Goal: Information Seeking & Learning: Learn about a topic

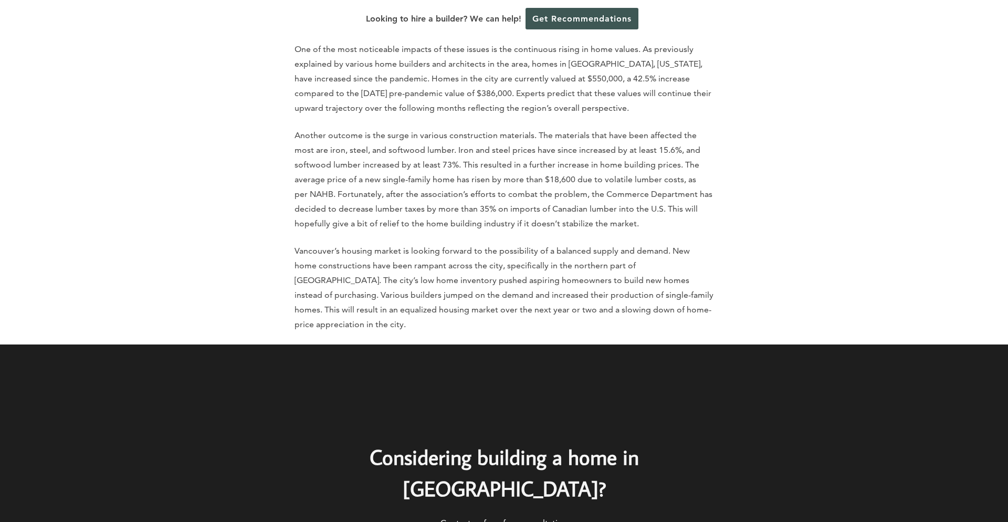
scroll to position [5895, 0]
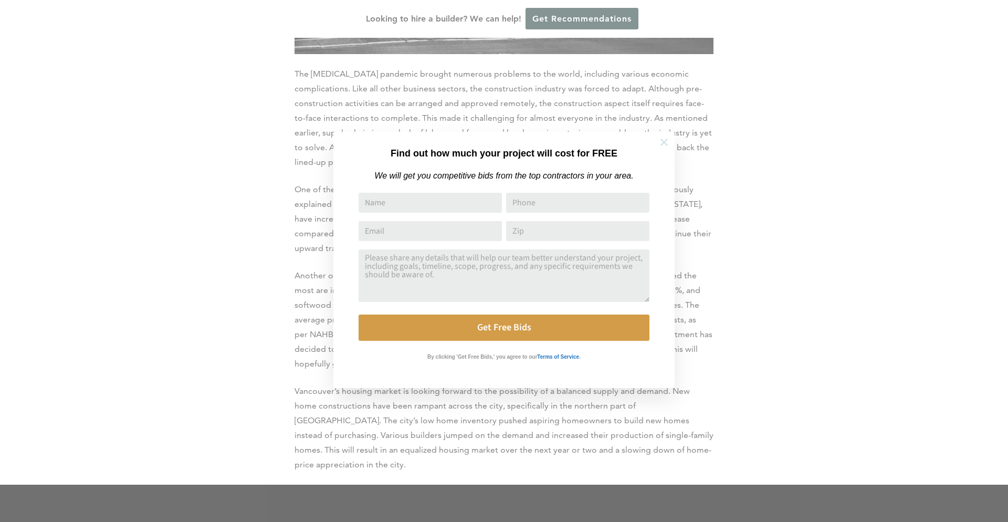
click at [647, 146] on div "Find out how much your project will cost for FREE We will get you competitive b…" at bounding box center [503, 260] width 341 height 256
click at [660, 141] on icon at bounding box center [664, 143] width 12 height 12
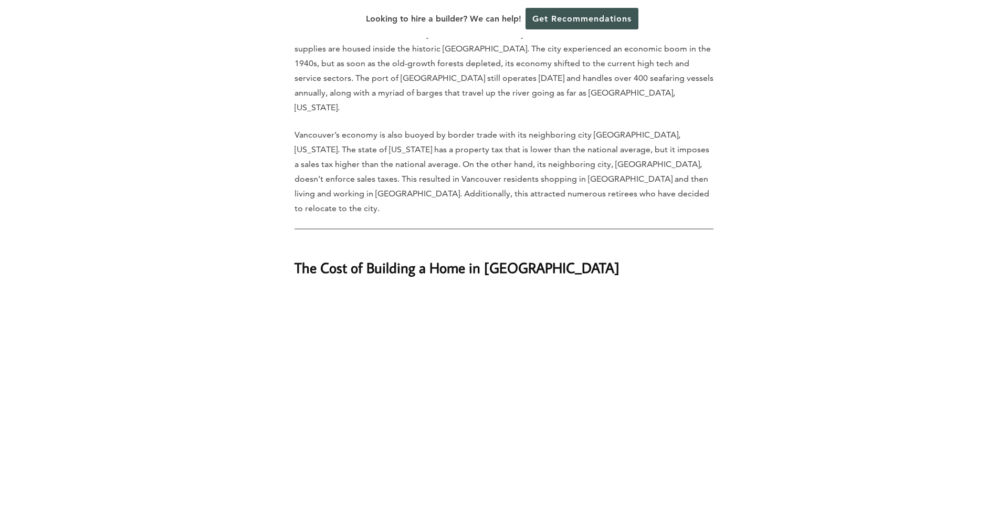
scroll to position [898, 0]
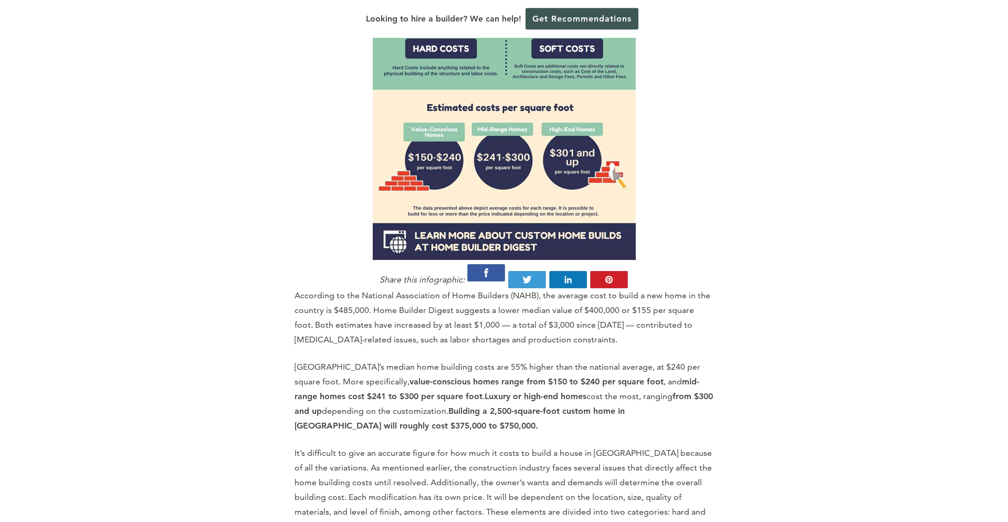
scroll to position [1137, 0]
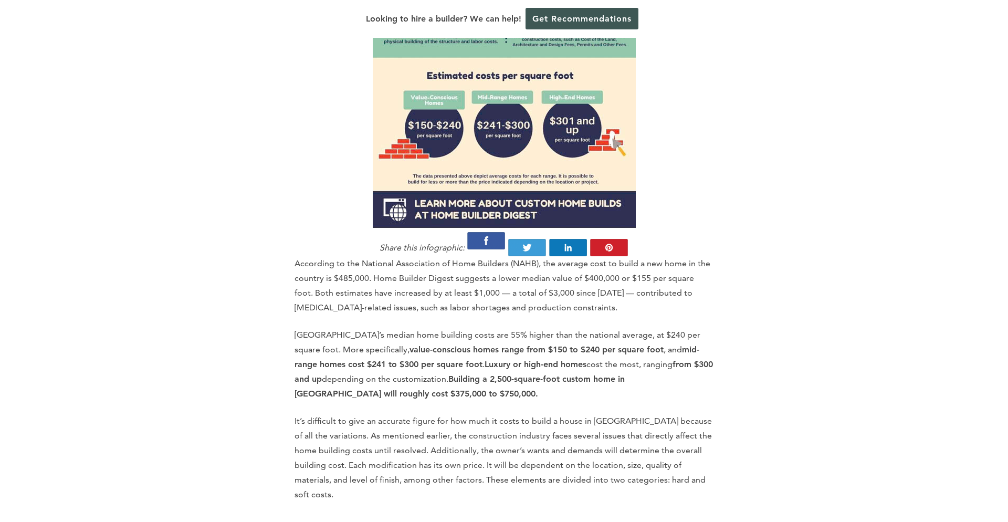
click at [370, 256] on p "According to the National Association of Home Builders (NAHB), the average cost…" at bounding box center [504, 285] width 419 height 59
click at [371, 256] on p "According to the National Association of Home Builders (NAHB), the average cost…" at bounding box center [504, 285] width 419 height 59
click at [463, 256] on p "According to the National Association of Home Builders (NAHB), the average cost…" at bounding box center [504, 285] width 419 height 59
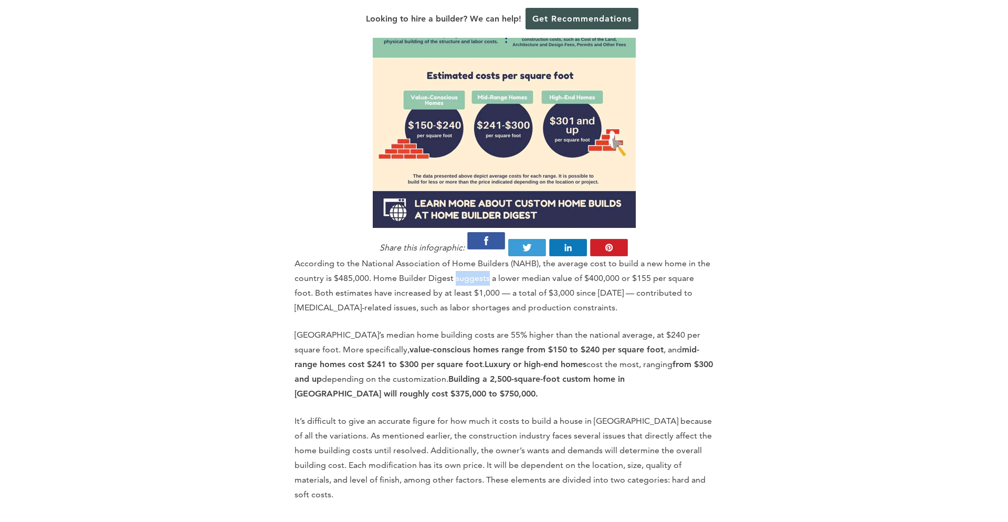
click at [463, 256] on p "According to the National Association of Home Builders (NAHB), the average cost…" at bounding box center [504, 285] width 419 height 59
click at [650, 256] on p "According to the National Association of Home Builders (NAHB), the average cost…" at bounding box center [504, 285] width 419 height 59
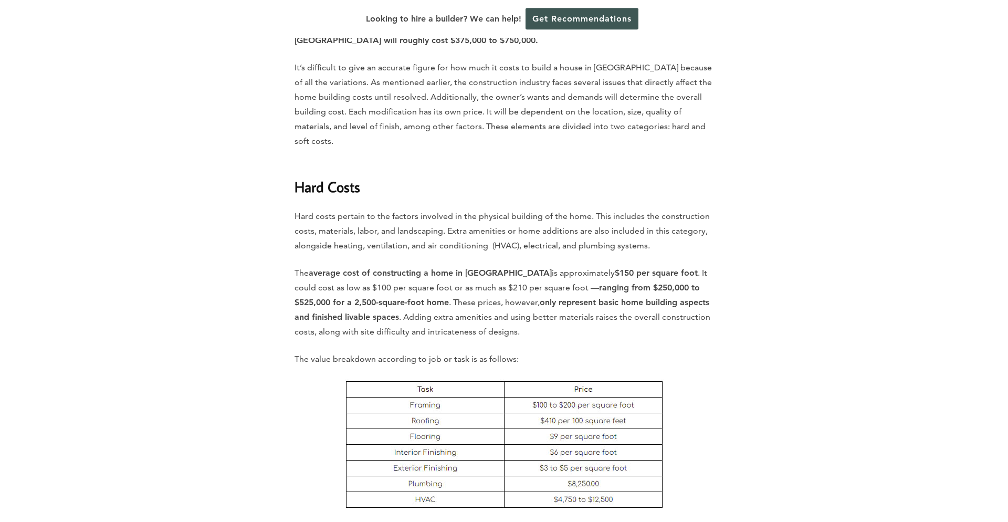
scroll to position [1556, 0]
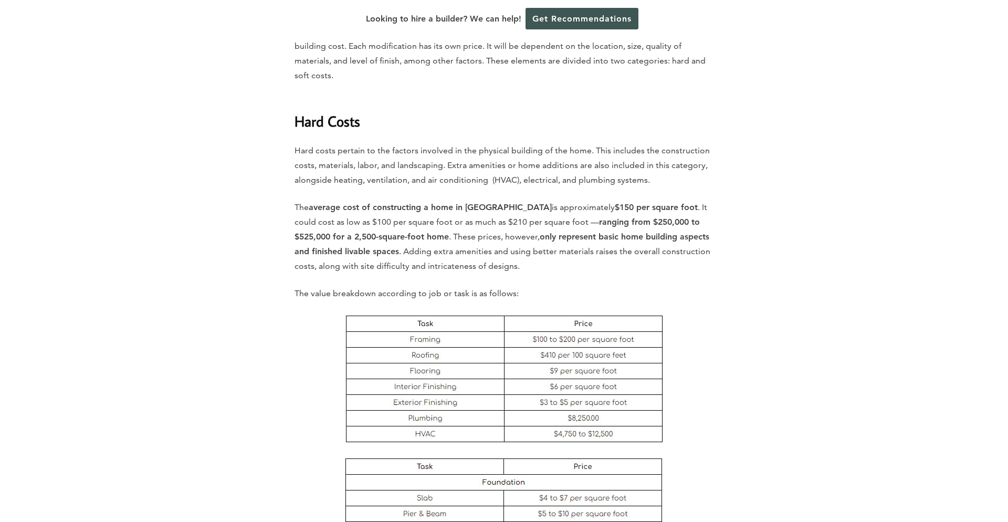
click at [452, 313] on img at bounding box center [504, 378] width 319 height 131
drag, startPoint x: 452, startPoint y: 260, endPoint x: 517, endPoint y: 260, distance: 65.1
click at [452, 313] on img at bounding box center [504, 378] width 319 height 131
click at [614, 313] on img at bounding box center [504, 378] width 319 height 131
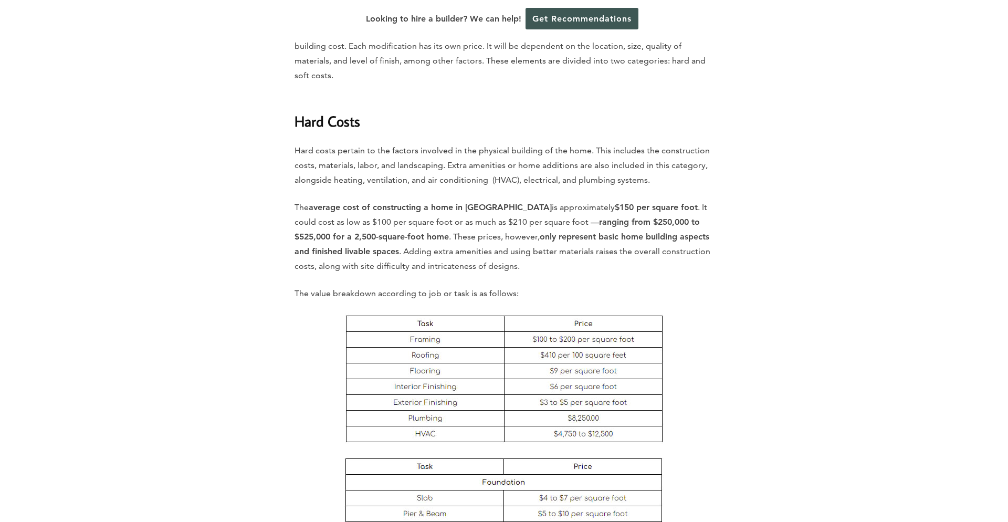
click at [614, 313] on img at bounding box center [504, 378] width 319 height 131
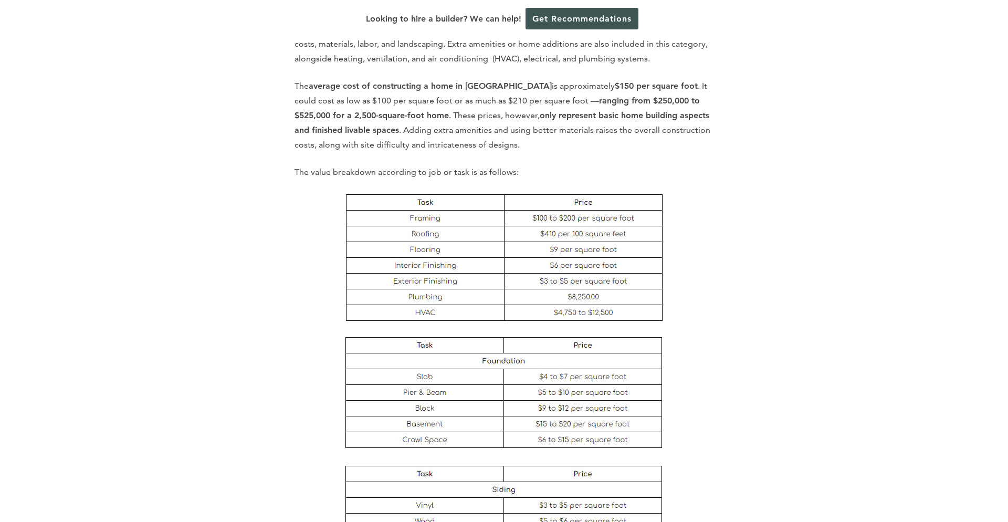
scroll to position [1676, 0]
click at [546, 194] on img at bounding box center [504, 259] width 319 height 131
click at [547, 194] on img at bounding box center [504, 259] width 319 height 131
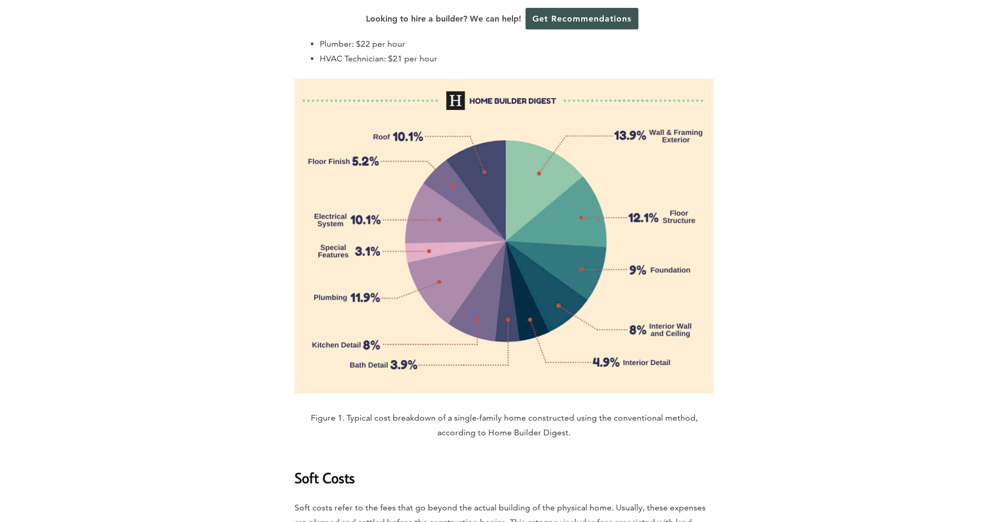
scroll to position [2454, 0]
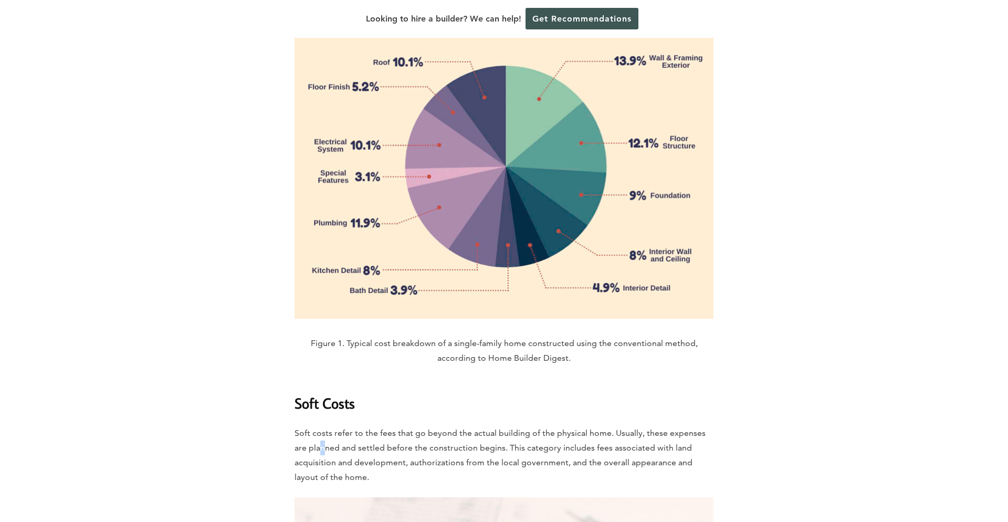
click at [323, 426] on p "Soft costs refer to the fees that go beyond the actual building of the physical…" at bounding box center [504, 455] width 419 height 59
click at [322, 426] on p "Soft costs refer to the fees that go beyond the actual building of the physical…" at bounding box center [504, 455] width 419 height 59
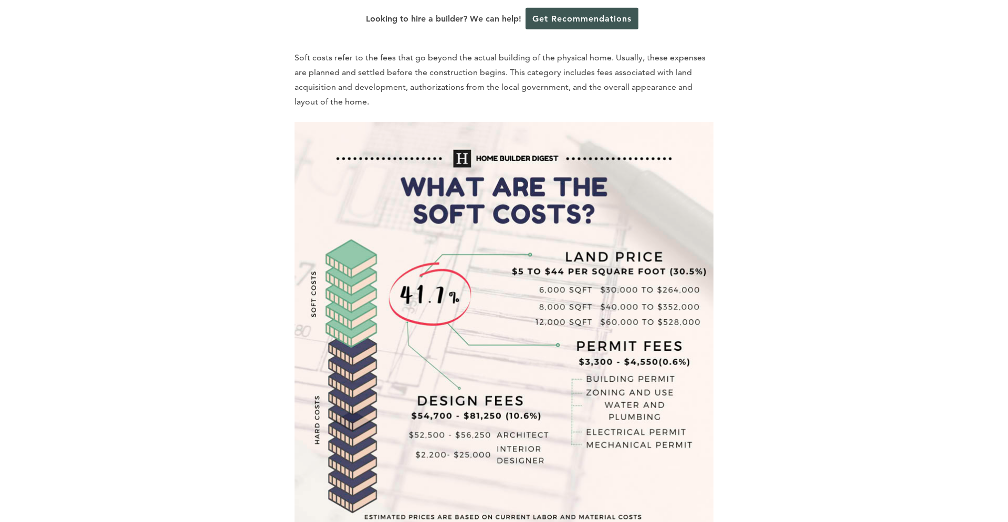
scroll to position [2813, 0]
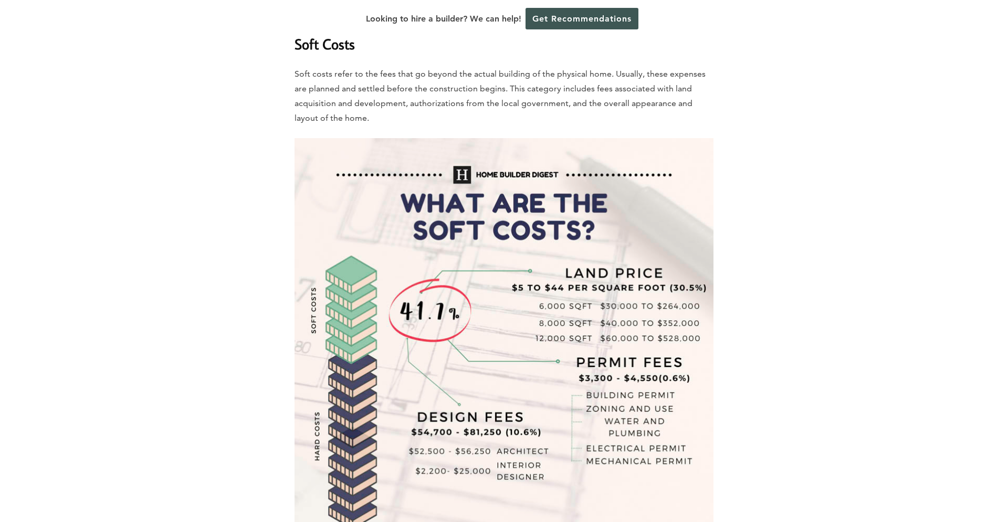
drag, startPoint x: 766, startPoint y: 452, endPoint x: 164, endPoint y: 95, distance: 700.0
drag, startPoint x: 372, startPoint y: 186, endPoint x: 676, endPoint y: 449, distance: 402.4
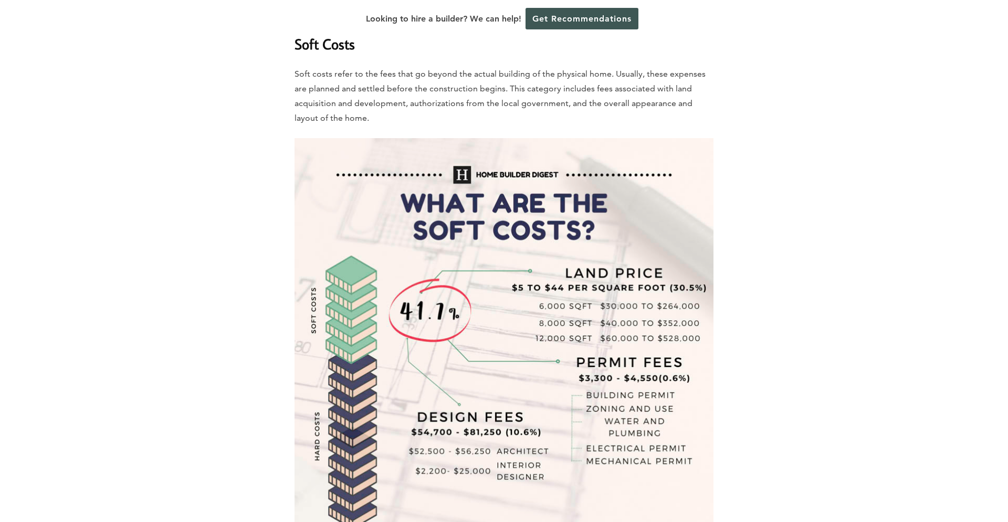
drag, startPoint x: 716, startPoint y: 437, endPoint x: 18, endPoint y: 68, distance: 788.7
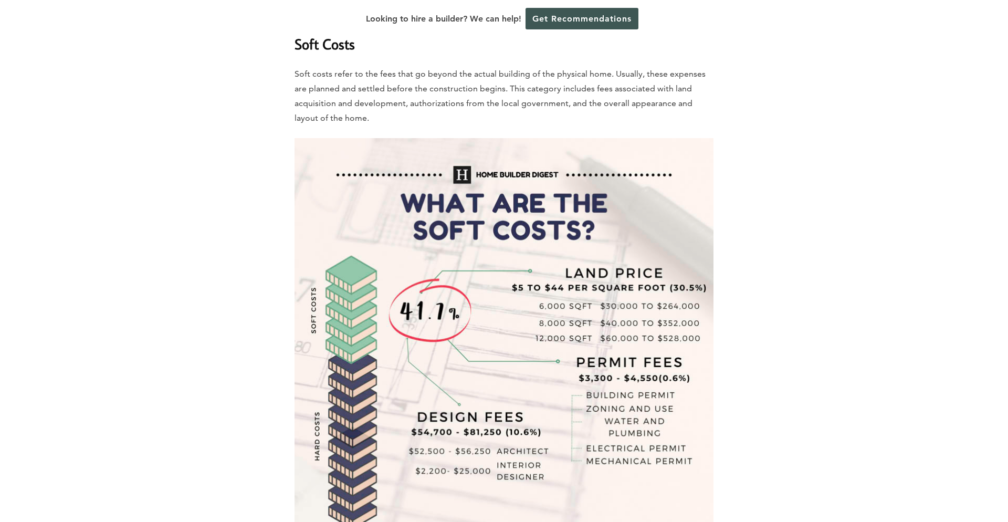
drag, startPoint x: 408, startPoint y: 210, endPoint x: 787, endPoint y: 397, distance: 422.7
drag, startPoint x: 800, startPoint y: 412, endPoint x: 196, endPoint y: 78, distance: 689.6
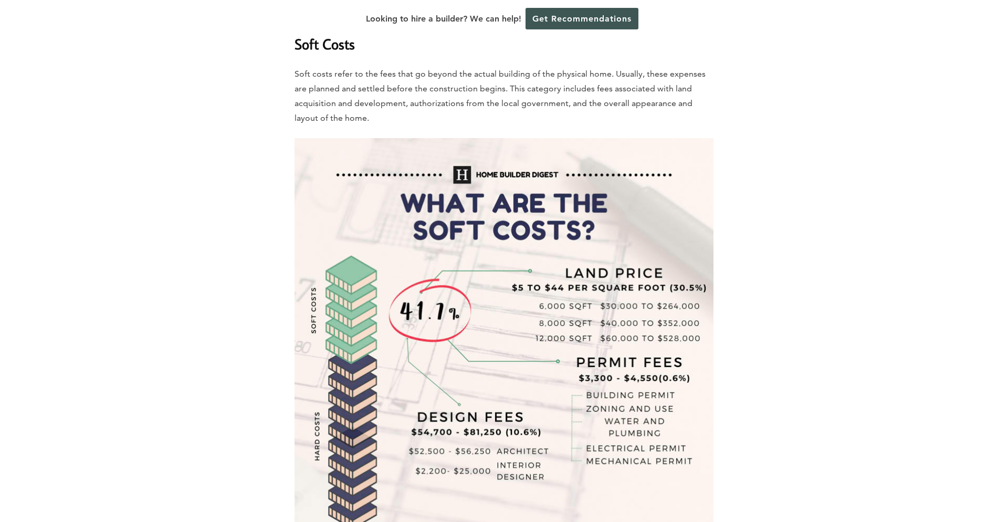
drag, startPoint x: 239, startPoint y: 103, endPoint x: 845, endPoint y: 403, distance: 675.3
drag, startPoint x: 813, startPoint y: 410, endPoint x: 144, endPoint y: 79, distance: 746.3
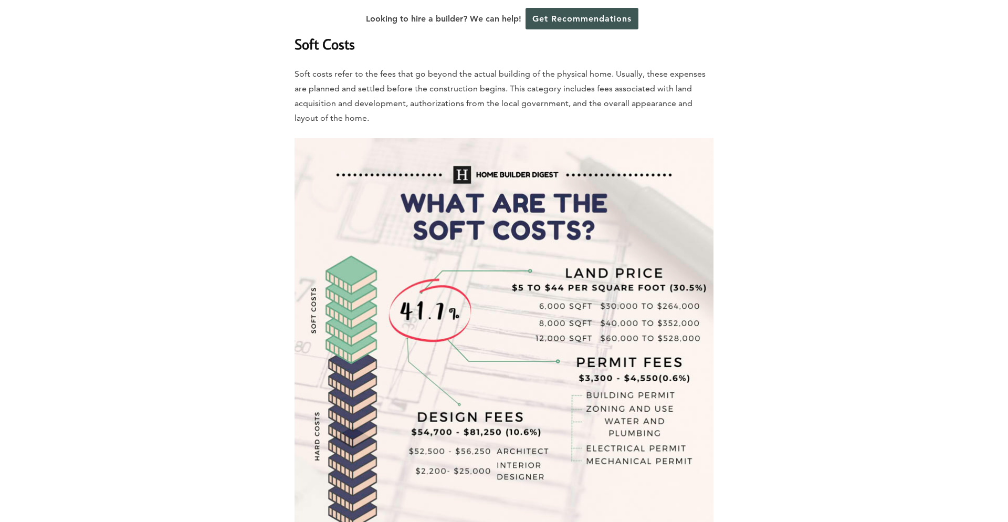
drag, startPoint x: 374, startPoint y: 179, endPoint x: 873, endPoint y: 404, distance: 547.3
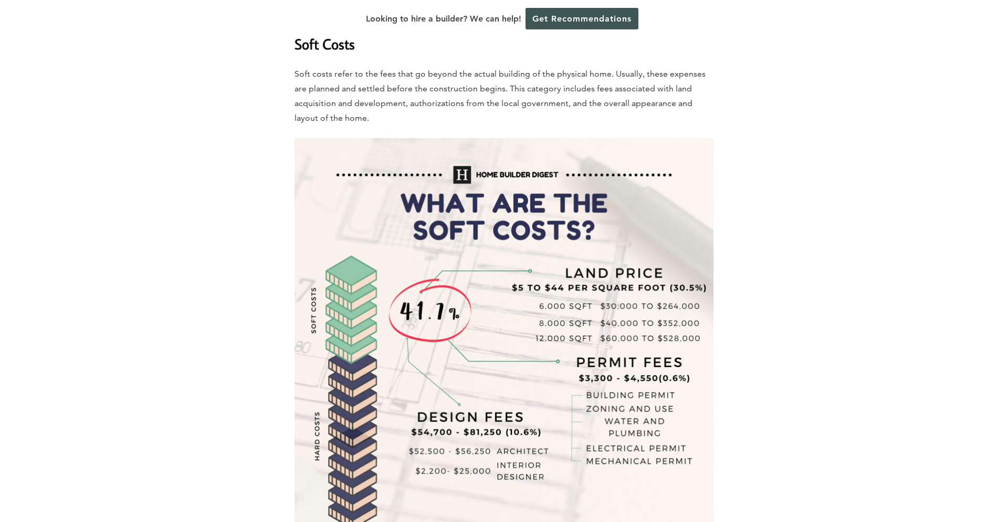
drag, startPoint x: 456, startPoint y: 255, endPoint x: 759, endPoint y: 410, distance: 340.3
drag, startPoint x: 848, startPoint y: 396, endPoint x: 122, endPoint y: 125, distance: 774.9
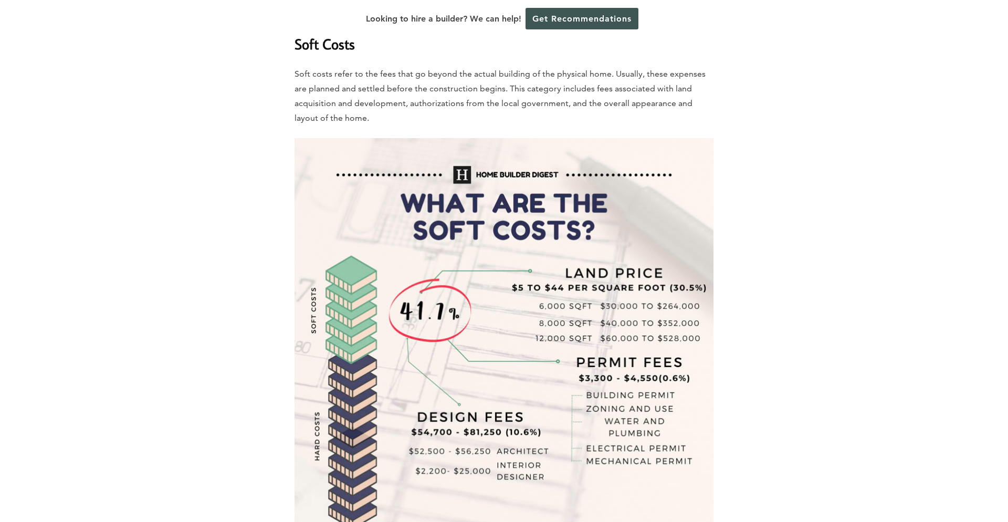
drag, startPoint x: 297, startPoint y: 191, endPoint x: 729, endPoint y: 372, distance: 468.1
drag, startPoint x: 725, startPoint y: 352, endPoint x: 232, endPoint y: 99, distance: 554.2
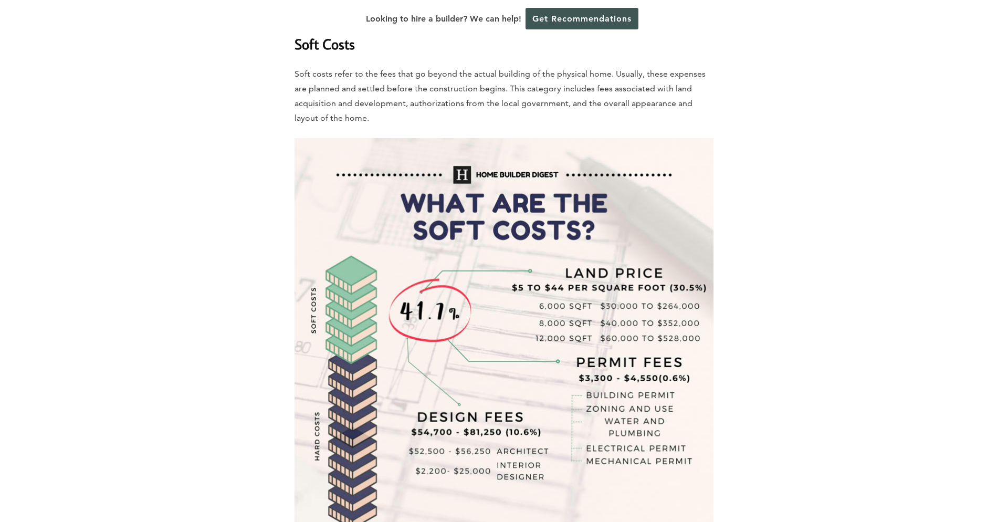
drag, startPoint x: 242, startPoint y: 146, endPoint x: 222, endPoint y: 146, distance: 20.0
drag, startPoint x: 213, startPoint y: 143, endPoint x: 856, endPoint y: 399, distance: 692.7
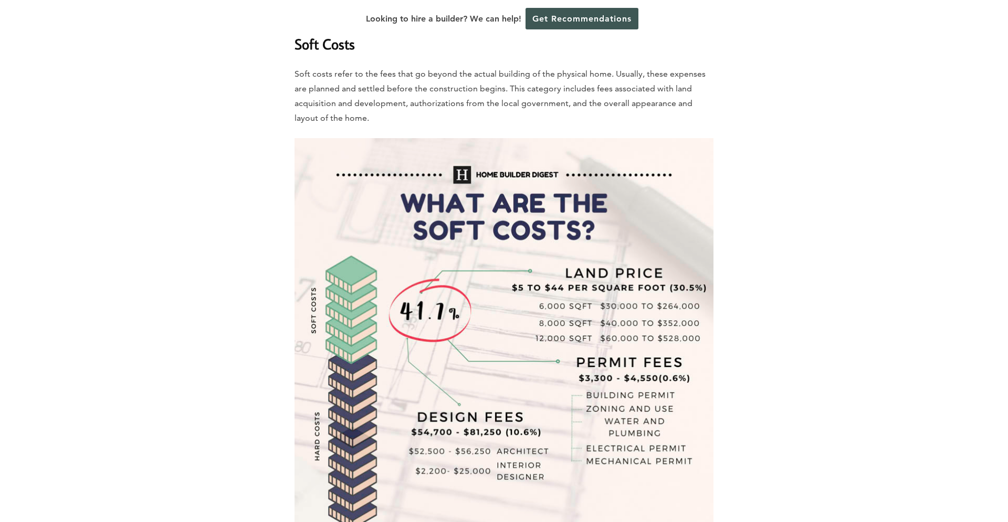
drag, startPoint x: 367, startPoint y: 216, endPoint x: 125, endPoint y: 141, distance: 252.8
drag, startPoint x: 177, startPoint y: 137, endPoint x: 843, endPoint y: 383, distance: 710.2
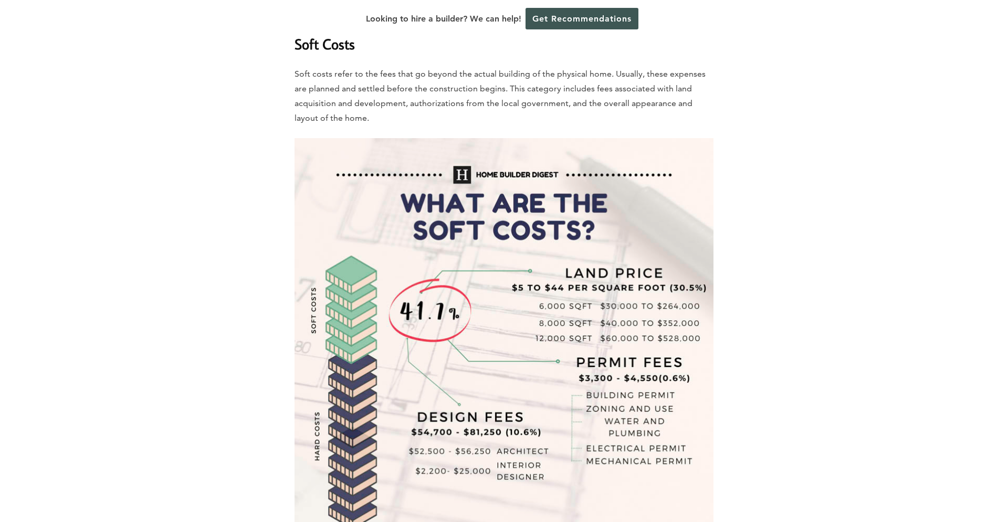
drag, startPoint x: 650, startPoint y: 313, endPoint x: 37, endPoint y: 87, distance: 652.7
drag, startPoint x: 37, startPoint y: 87, endPoint x: 43, endPoint y: 92, distance: 7.8
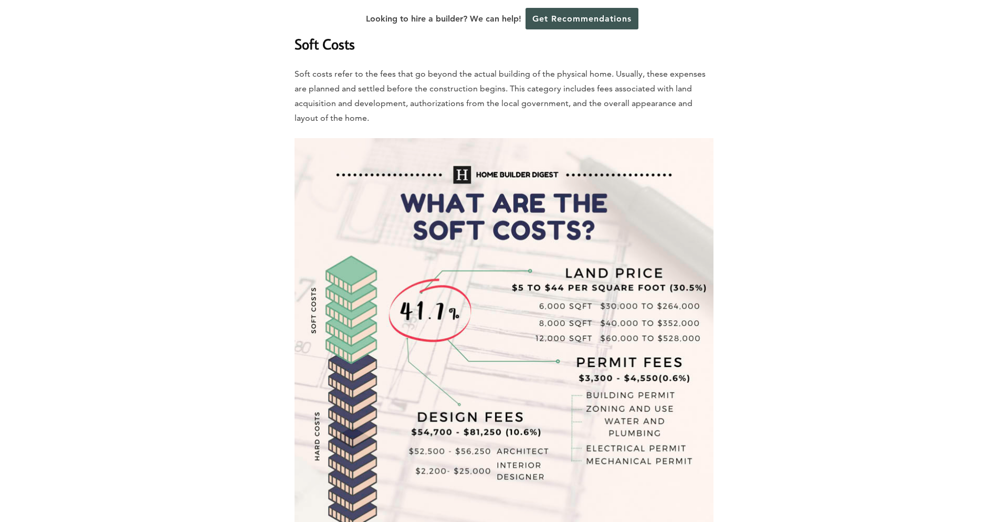
drag, startPoint x: 276, startPoint y: 200, endPoint x: 875, endPoint y: 394, distance: 629.5
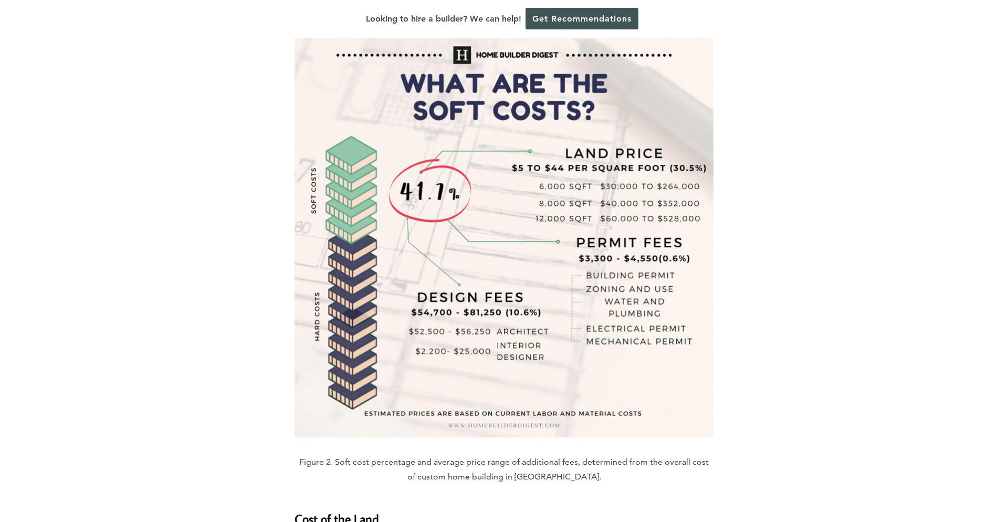
drag, startPoint x: 800, startPoint y: 317, endPoint x: 90, endPoint y: 40, distance: 762.1
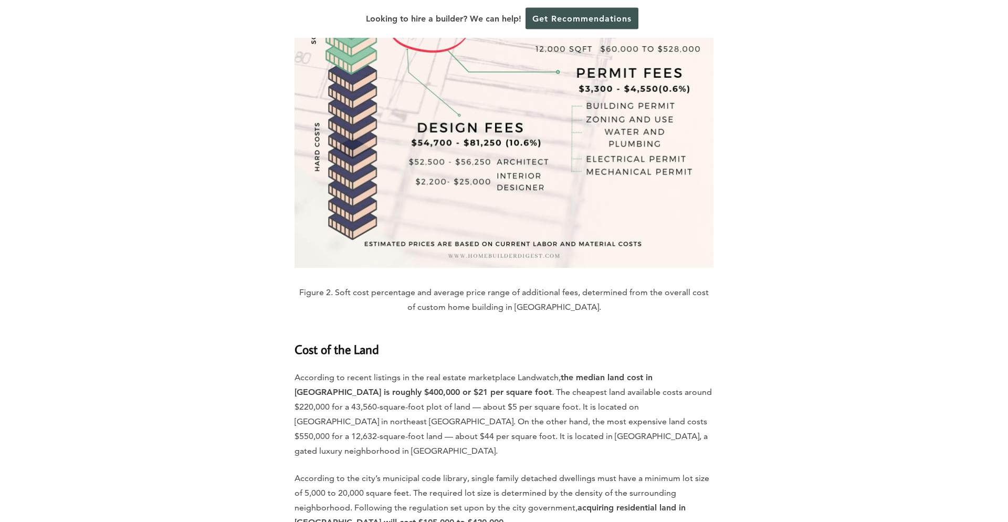
scroll to position [3113, 0]
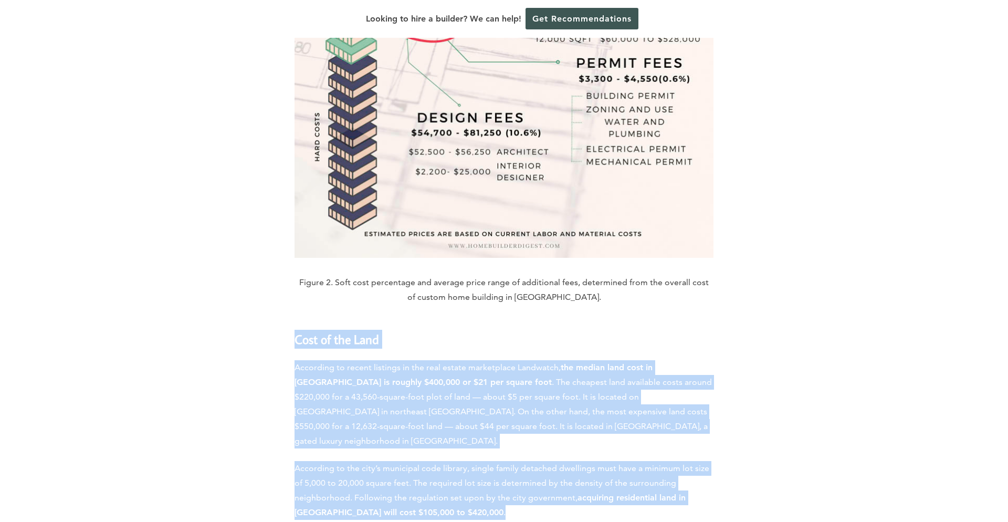
drag, startPoint x: 297, startPoint y: 246, endPoint x: 714, endPoint y: 463, distance: 469.5
click at [708, 459] on div "Home » Cost Guides » [US_STATE] Cost Guides » How Much Does it Cost to Build a …" at bounding box center [504, 528] width 419 height 6088
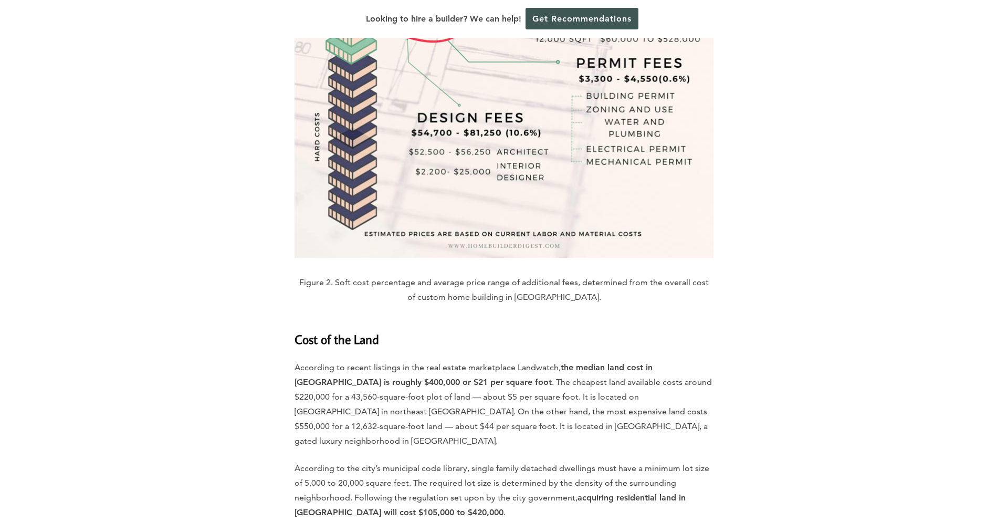
click at [714, 463] on div "Home » Cost Guides » [US_STATE] Cost Guides » How Much Does it Cost to Build a …" at bounding box center [504, 528] width 599 height 6088
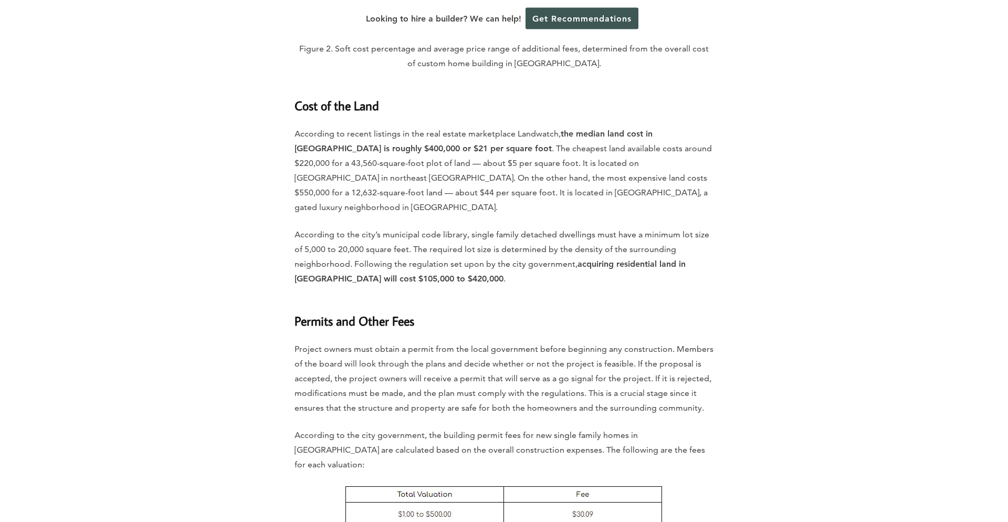
scroll to position [3352, 0]
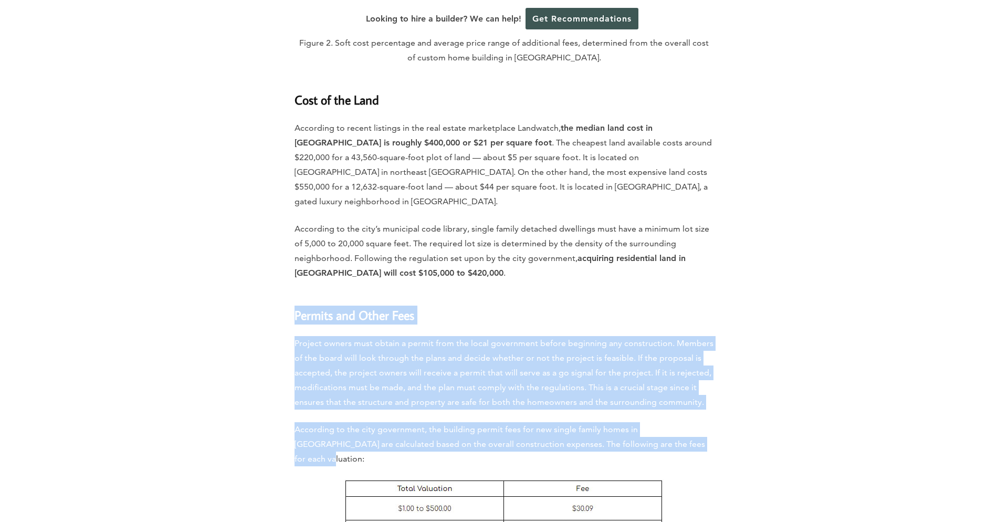
drag, startPoint x: 260, startPoint y: 203, endPoint x: 705, endPoint y: 383, distance: 479.8
click at [578, 389] on div "Home » Cost Guides » [US_STATE] Cost Guides » How Much Does it Cost to Build a …" at bounding box center [504, 289] width 599 height 6088
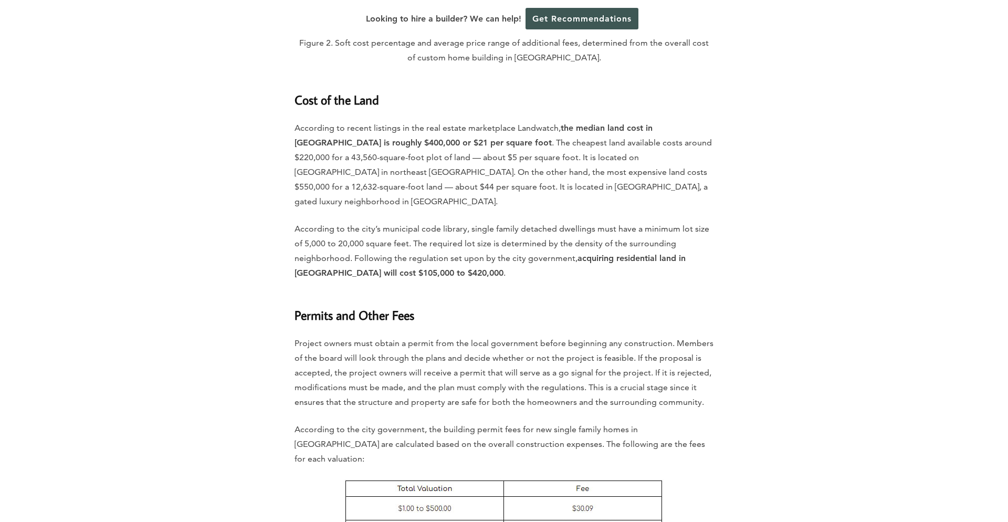
click at [801, 376] on div "Home » Cost Guides » [US_STATE] Cost Guides » How Much Does it Cost to Build a …" at bounding box center [504, 289] width 599 height 6088
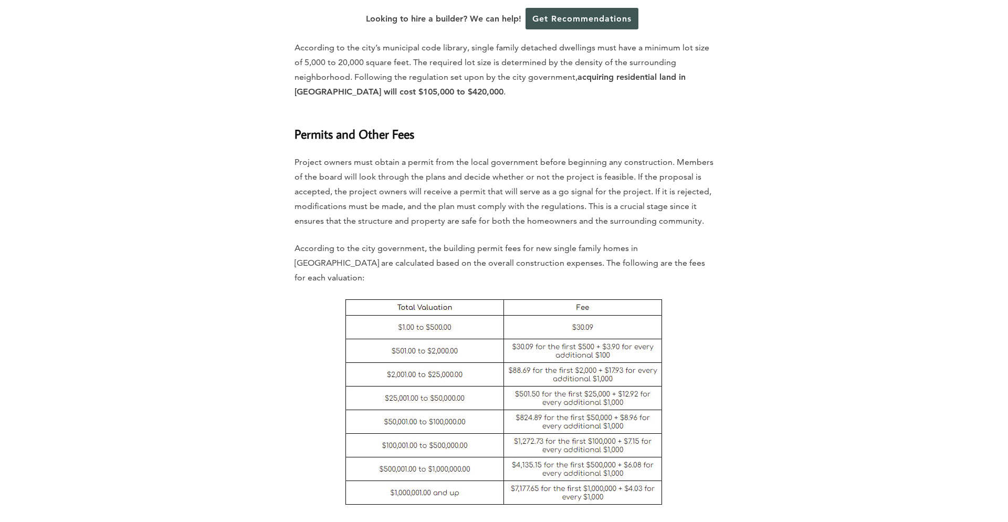
scroll to position [3651, 0]
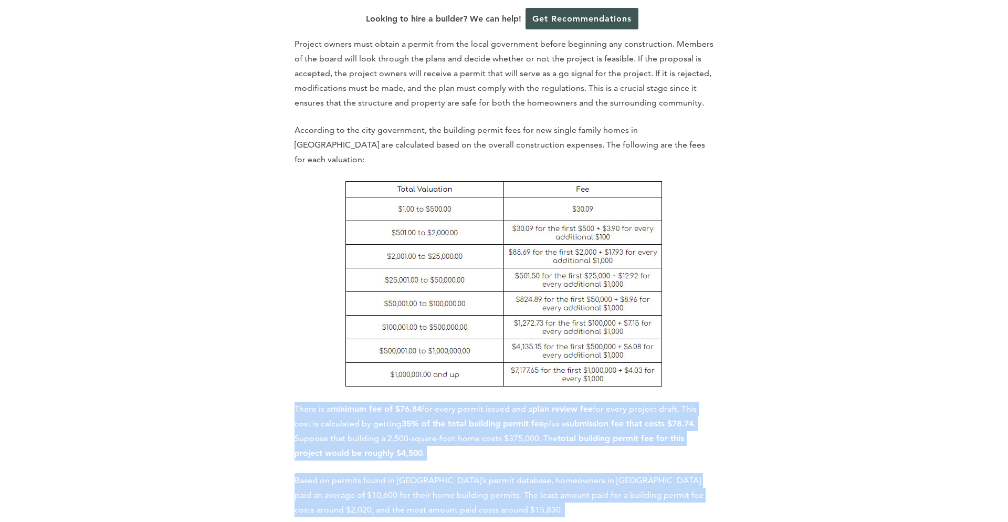
drag, startPoint x: 275, startPoint y: 297, endPoint x: 626, endPoint y: 456, distance: 385.6
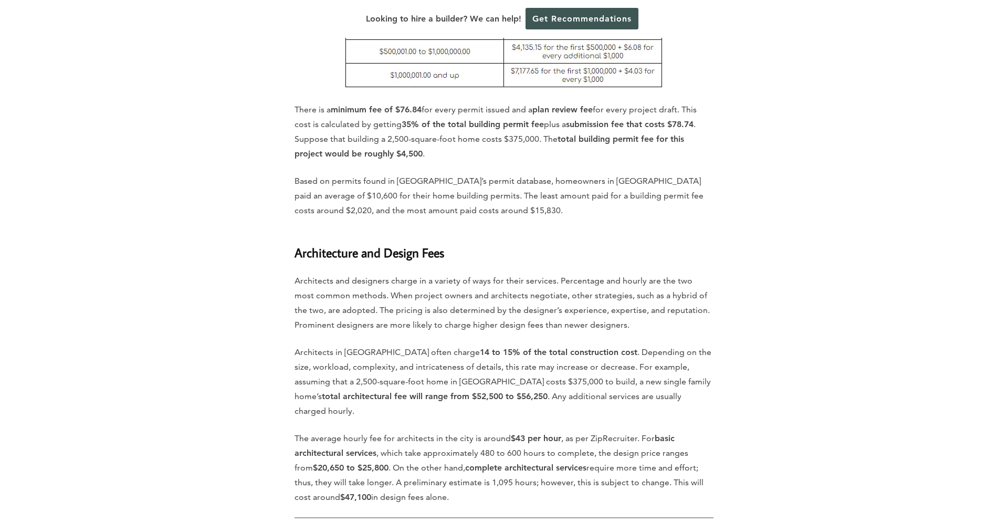
scroll to position [4070, 0]
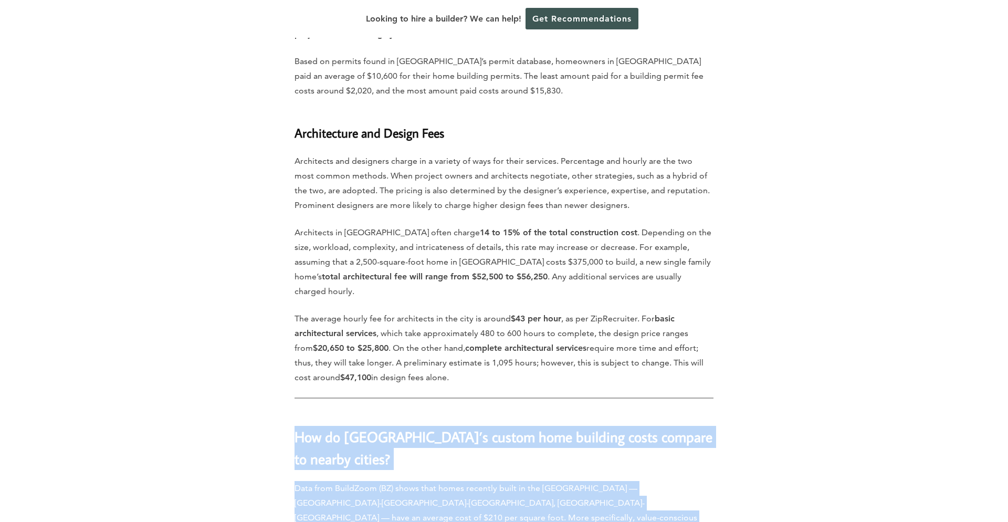
drag, startPoint x: 308, startPoint y: 315, endPoint x: 602, endPoint y: 499, distance: 347.2
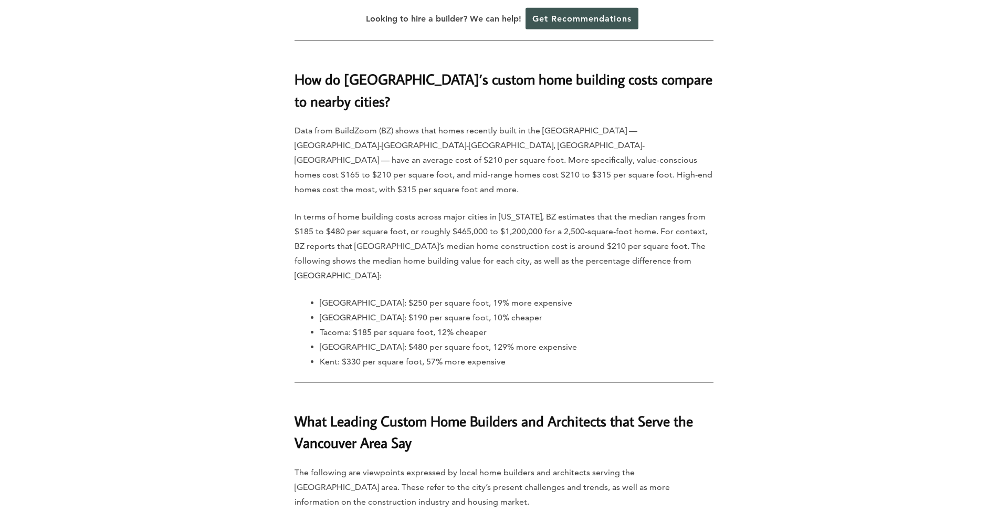
scroll to position [4429, 0]
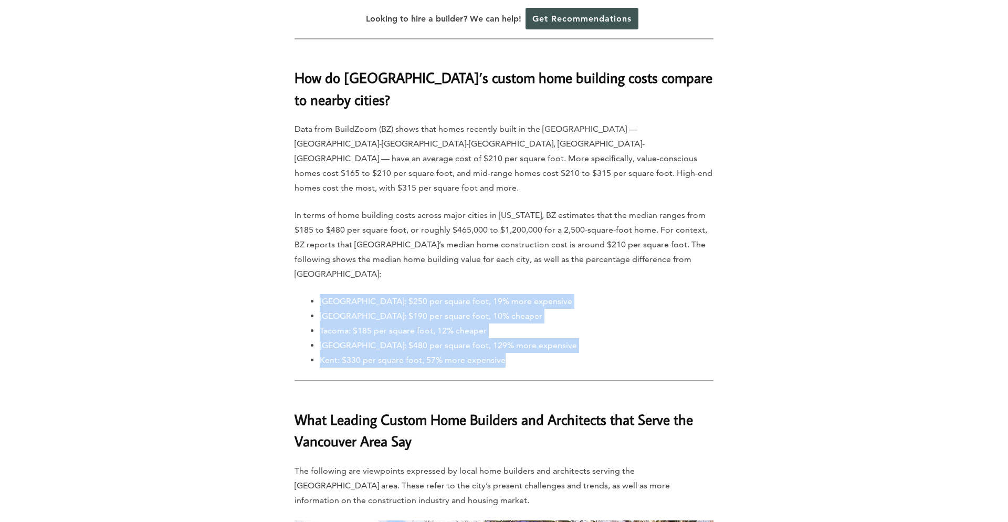
drag, startPoint x: 308, startPoint y: 151, endPoint x: 563, endPoint y: 240, distance: 270.7
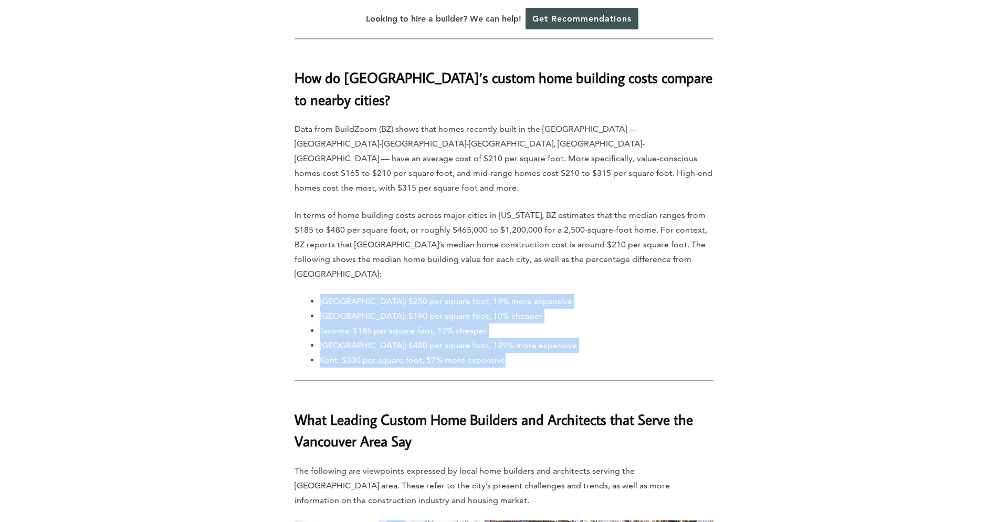
drag, startPoint x: 595, startPoint y: 227, endPoint x: 207, endPoint y: 145, distance: 396.0
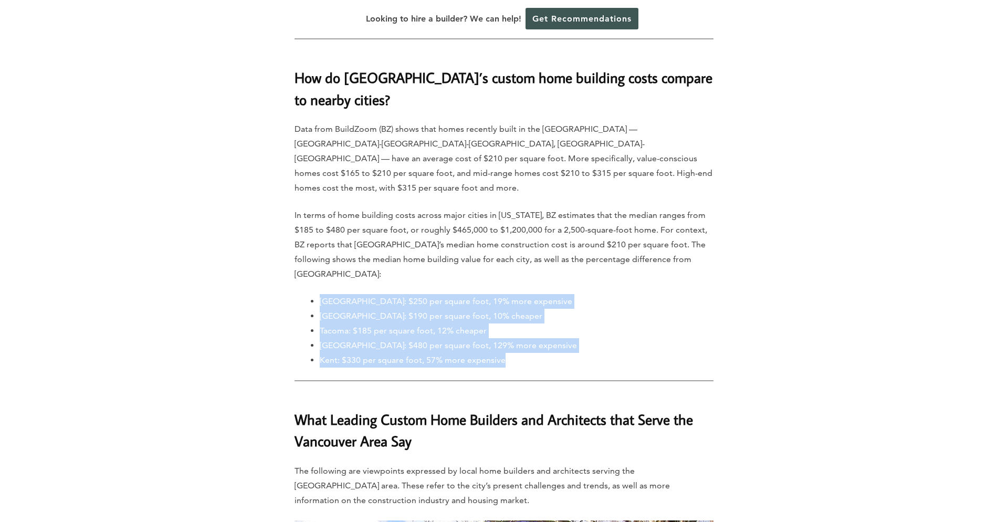
drag, startPoint x: 207, startPoint y: 147, endPoint x: 529, endPoint y: 234, distance: 332.8
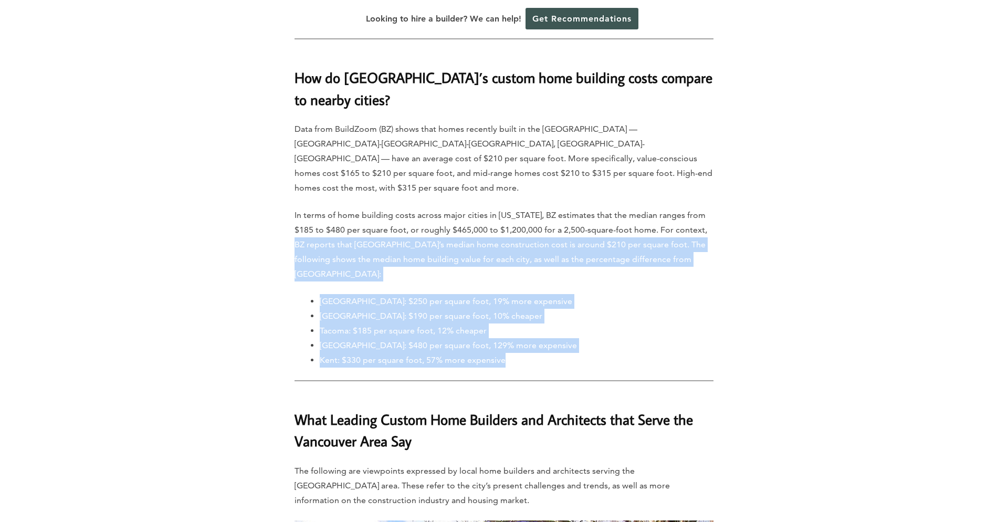
drag, startPoint x: 391, startPoint y: 190, endPoint x: 200, endPoint y: 117, distance: 204.6
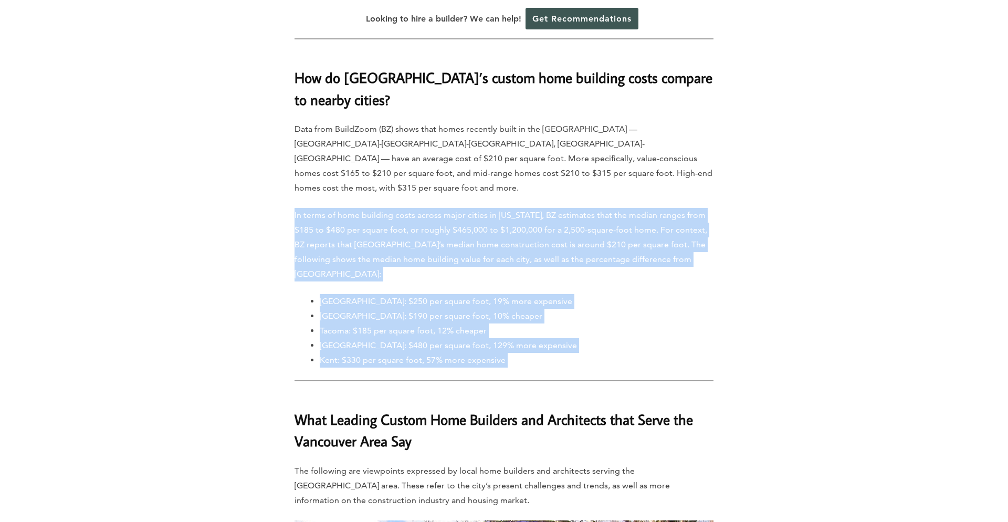
drag, startPoint x: 286, startPoint y: 109, endPoint x: 538, endPoint y: 258, distance: 293.3
click at [649, 394] on h2 "What Leading Custom Home Builders and Architects that Serve the Vancouver Area …" at bounding box center [504, 423] width 419 height 58
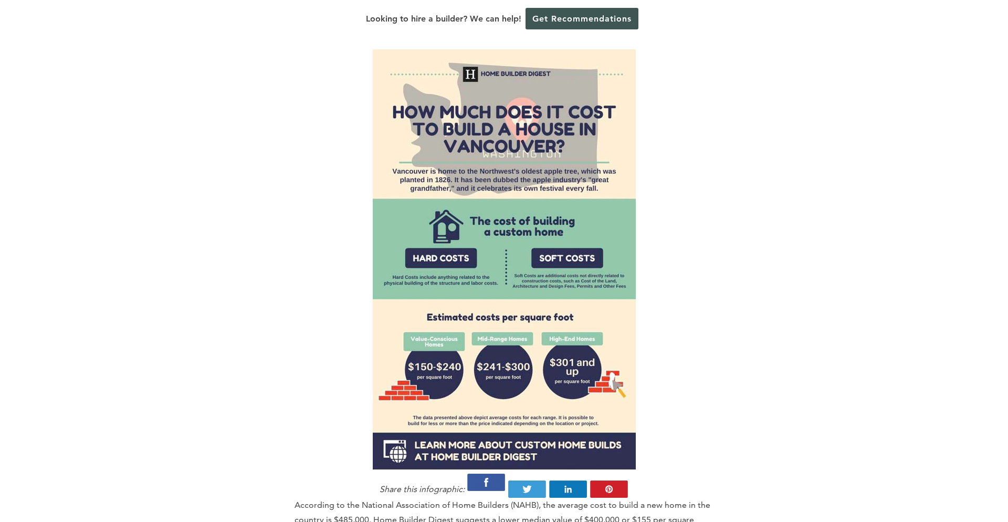
scroll to position [898, 0]
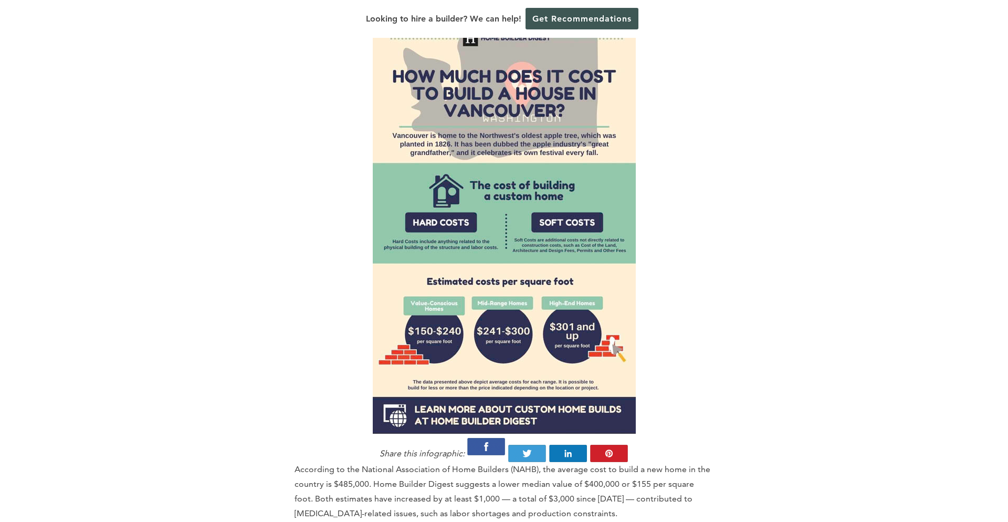
scroll to position [958, 0]
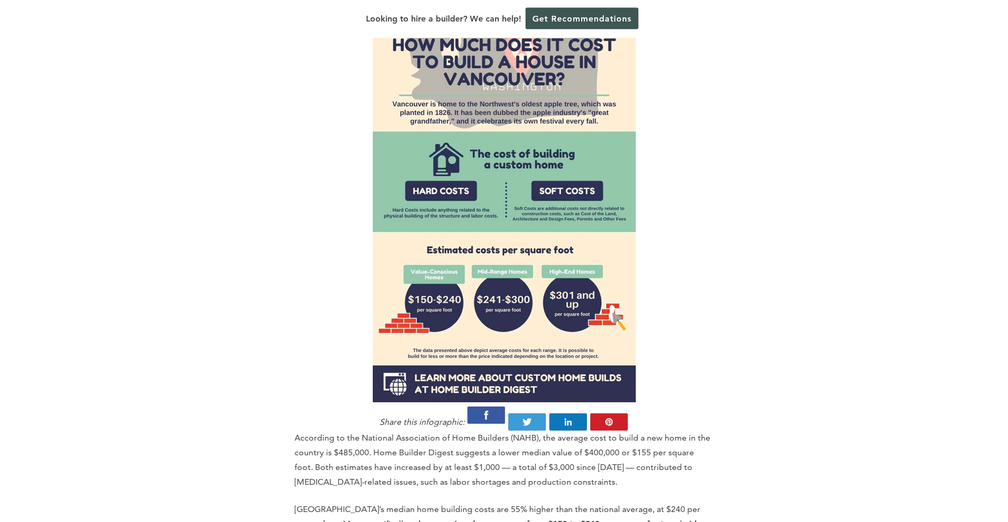
scroll to position [1123, 0]
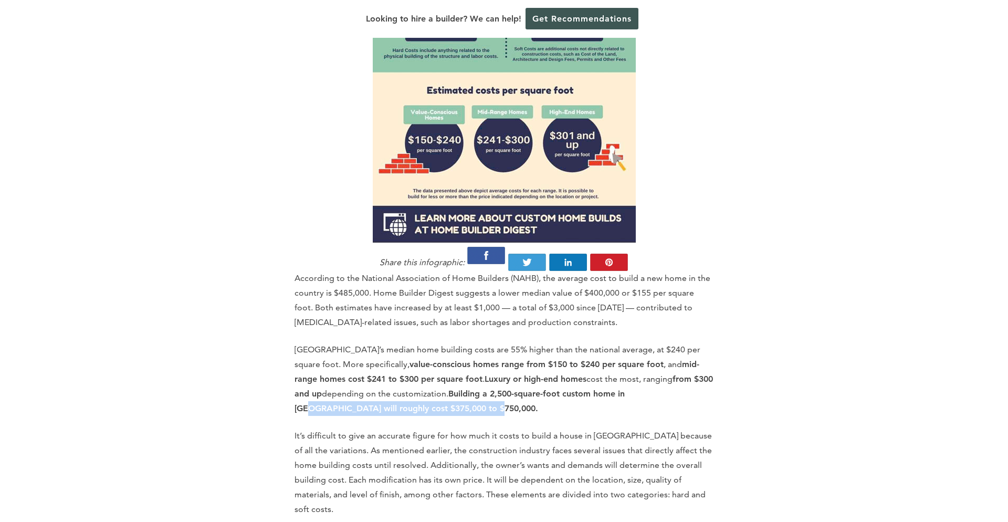
drag, startPoint x: 656, startPoint y: 322, endPoint x: 727, endPoint y: 342, distance: 73.5
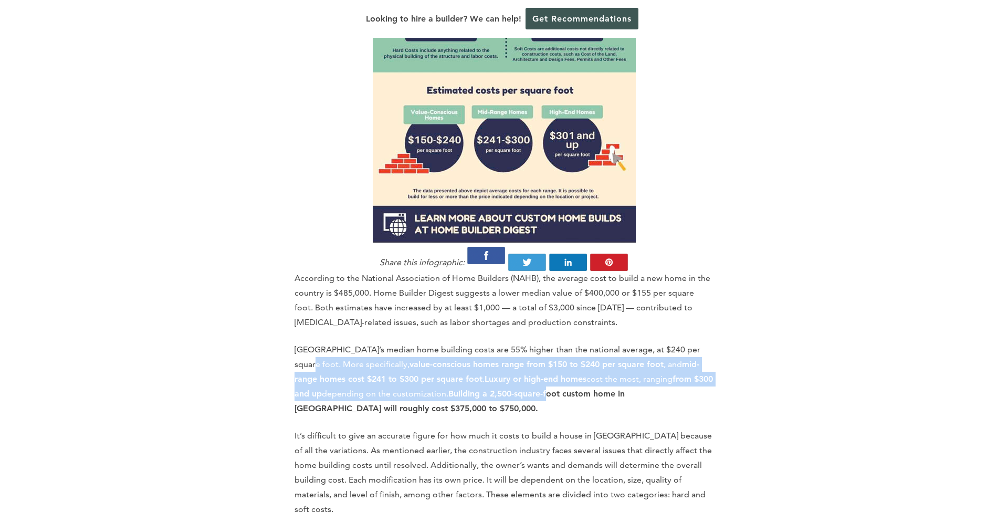
drag, startPoint x: 515, startPoint y: 330, endPoint x: 250, endPoint y: 298, distance: 266.6
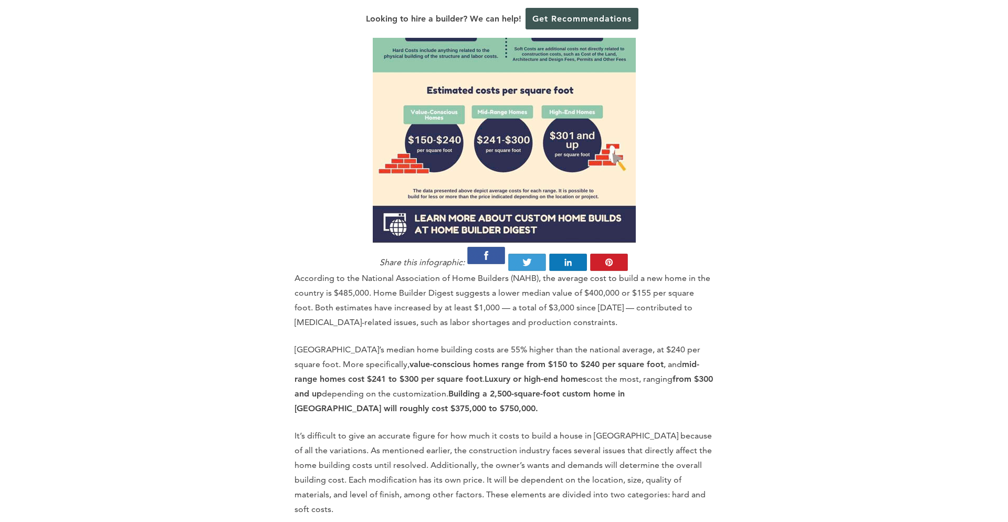
drag, startPoint x: 400, startPoint y: 352, endPoint x: 410, endPoint y: 351, distance: 10.0
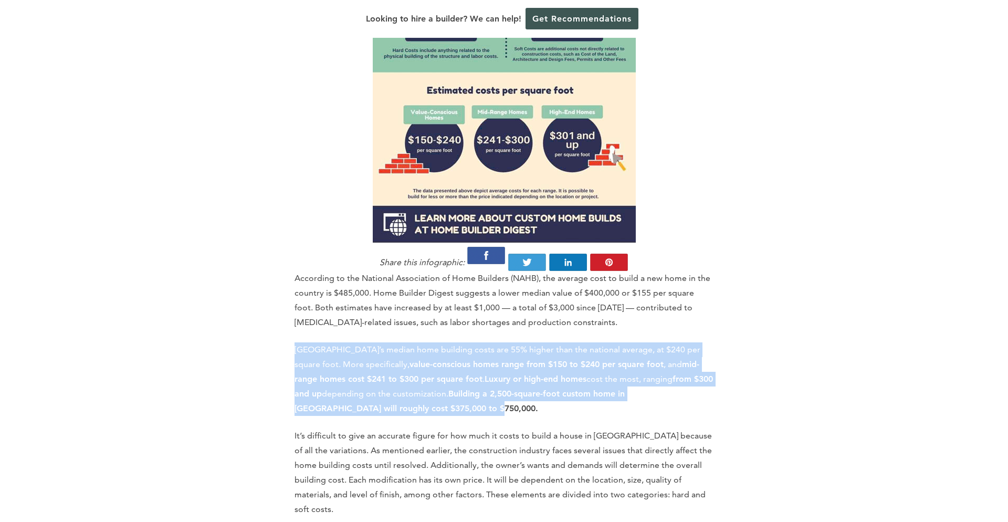
drag, startPoint x: 419, startPoint y: 348, endPoint x: 229, endPoint y: 277, distance: 202.9
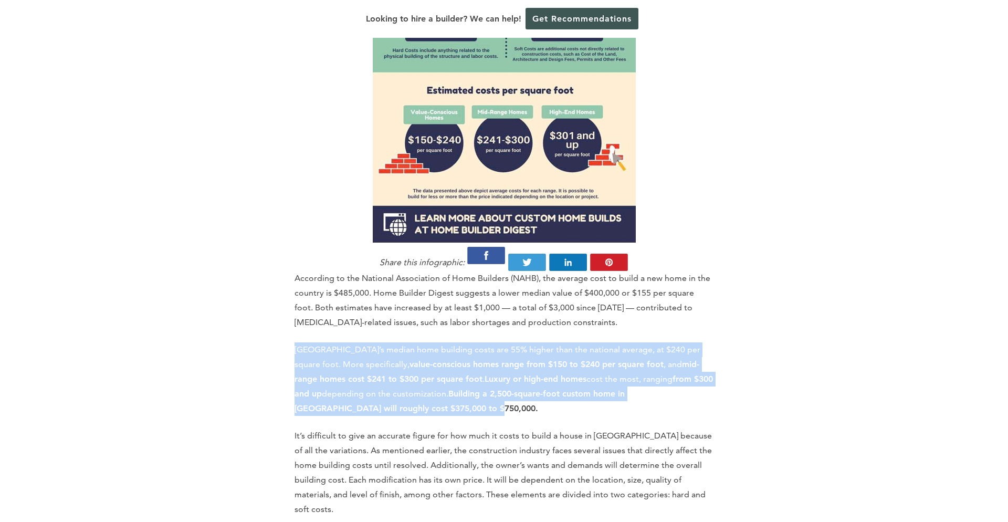
drag, startPoint x: 301, startPoint y: 288, endPoint x: 429, endPoint y: 351, distance: 142.1
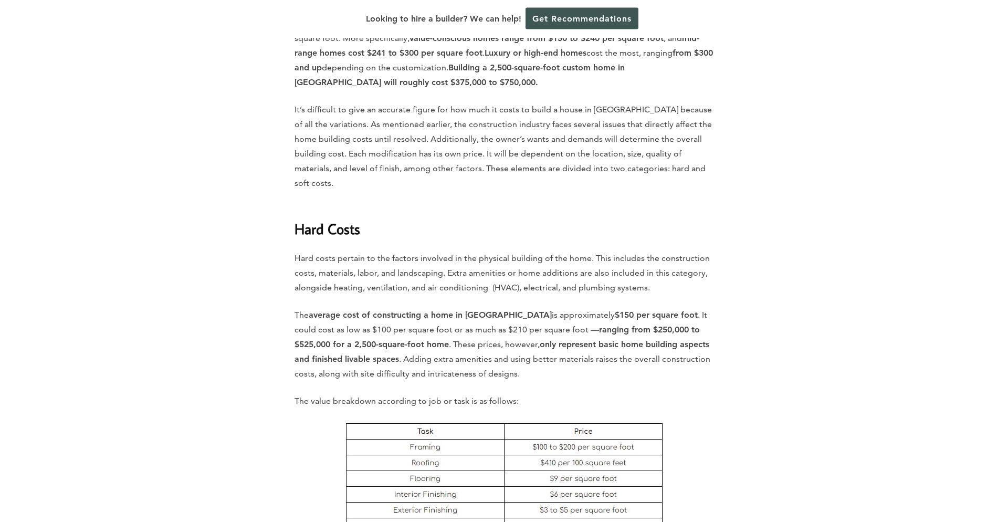
scroll to position [1422, 0]
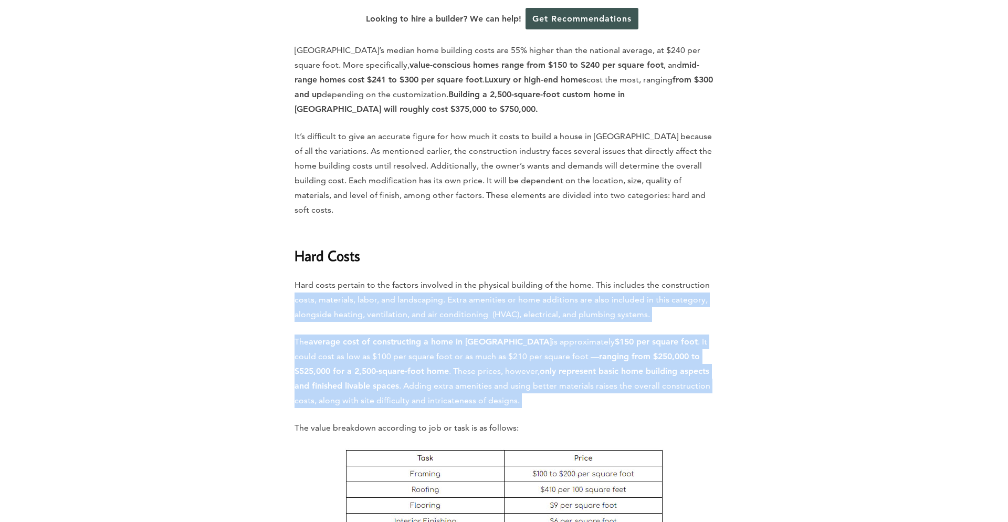
drag, startPoint x: 568, startPoint y: 338, endPoint x: 227, endPoint y: 220, distance: 361.2
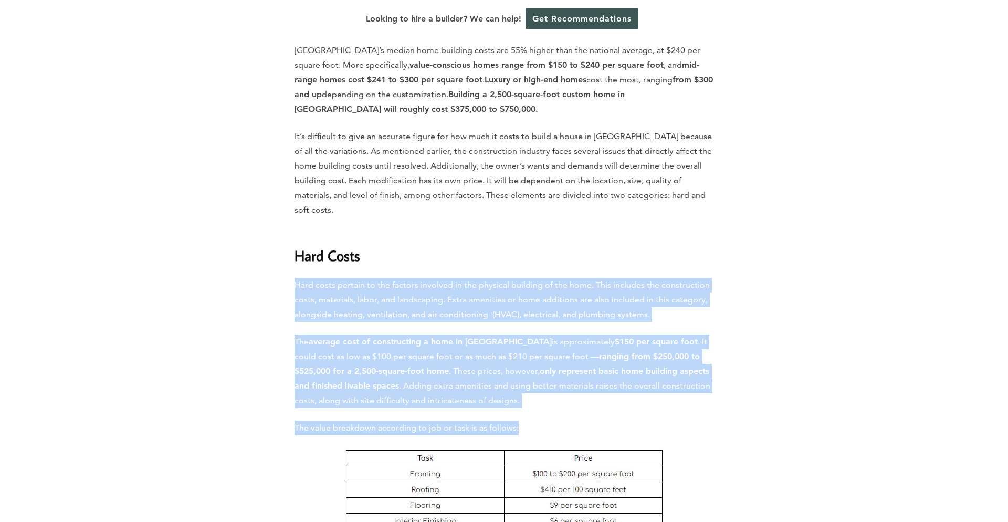
drag, startPoint x: 380, startPoint y: 251, endPoint x: 665, endPoint y: 359, distance: 304.8
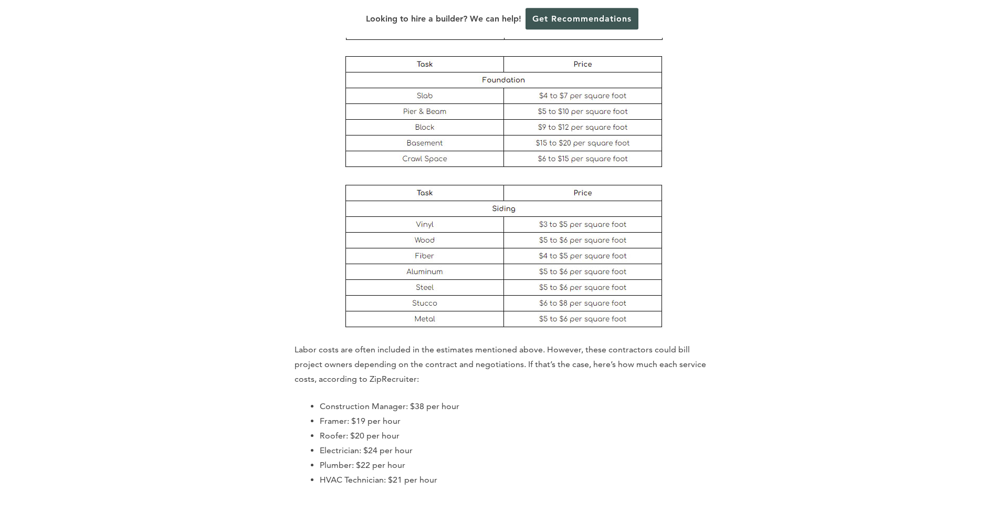
scroll to position [1961, 0]
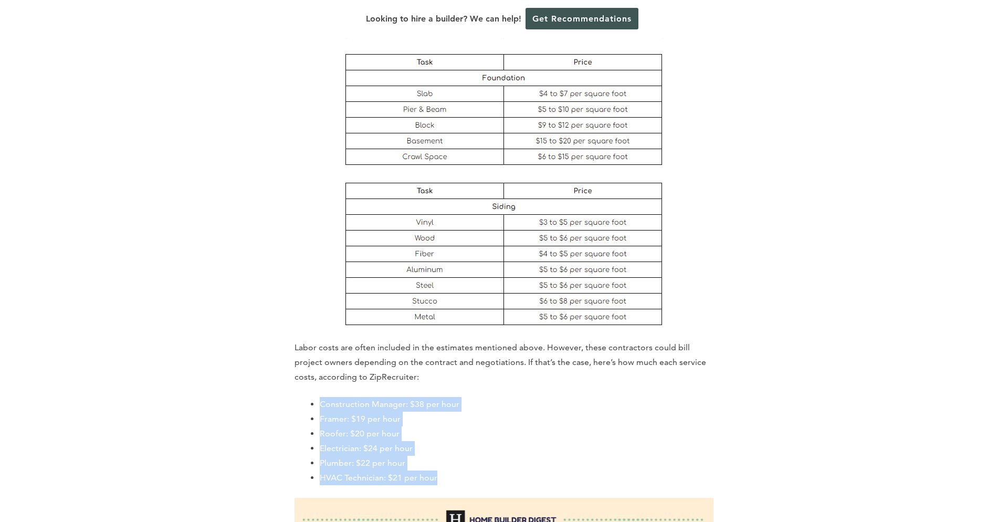
drag, startPoint x: 459, startPoint y: 391, endPoint x: 310, endPoint y: 325, distance: 162.9
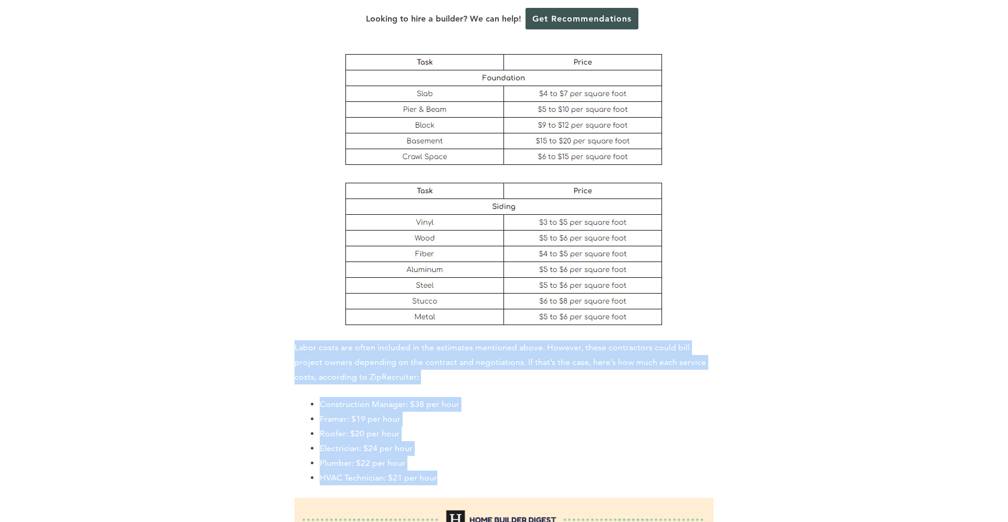
drag, startPoint x: 279, startPoint y: 264, endPoint x: 462, endPoint y: 405, distance: 231.3
click at [497, 470] on li "HVAC Technician: $21 per hour" at bounding box center [517, 477] width 394 height 15
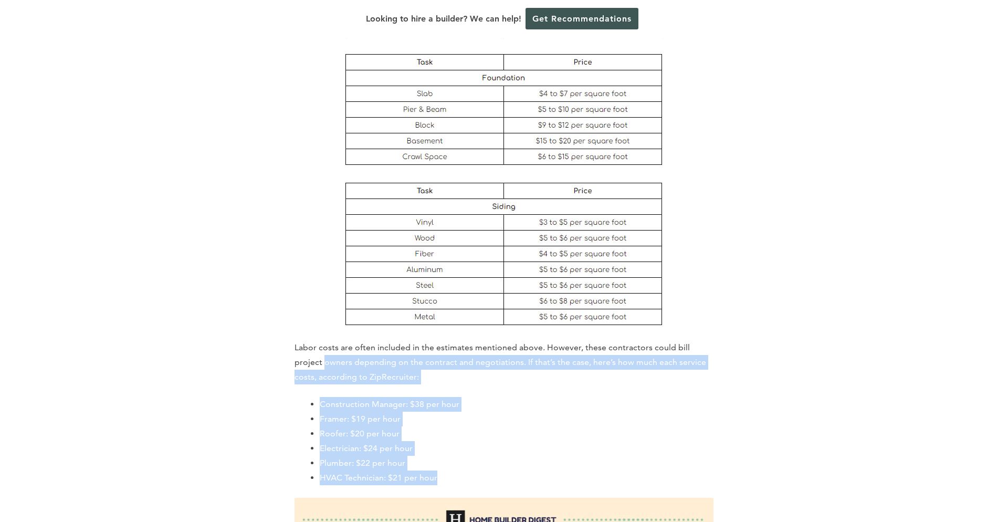
drag, startPoint x: 487, startPoint y: 403, endPoint x: 275, endPoint y: 285, distance: 242.8
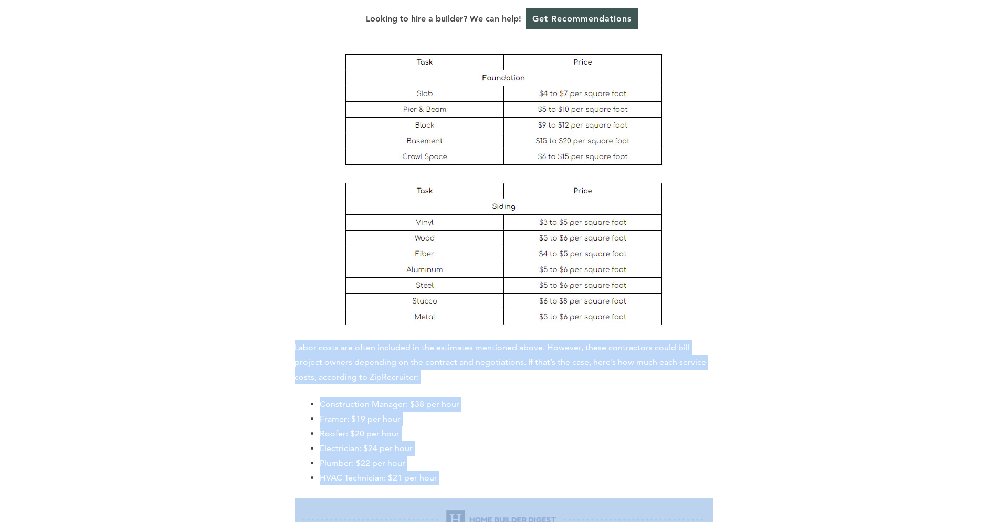
drag, startPoint x: 269, startPoint y: 271, endPoint x: 484, endPoint y: 421, distance: 261.0
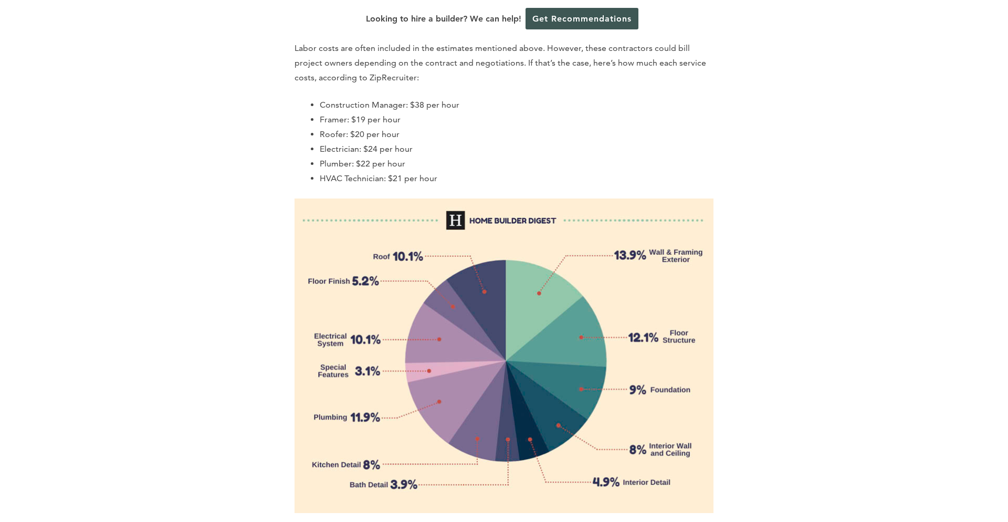
scroll to position [2320, 0]
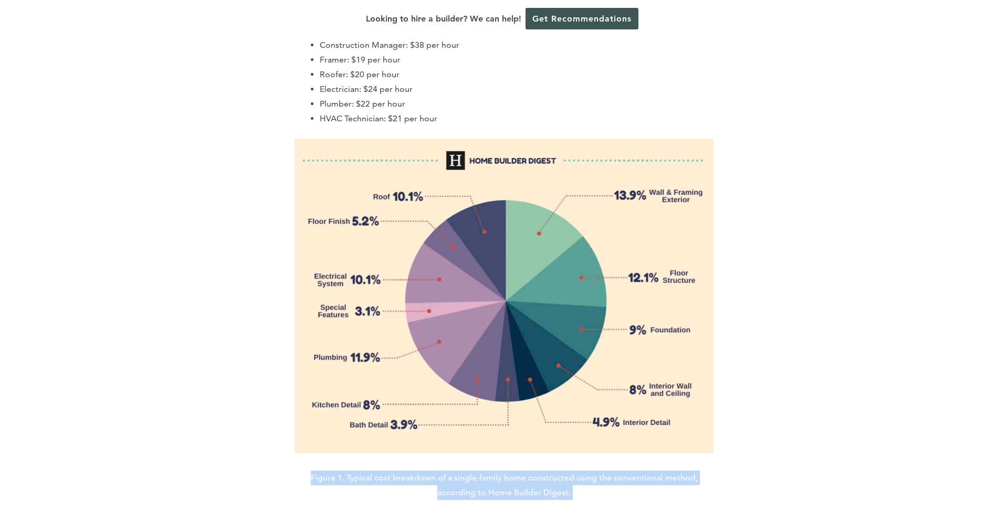
drag, startPoint x: 364, startPoint y: 402, endPoint x: 618, endPoint y: 448, distance: 258.4
click at [662, 512] on h2 "Soft Costs" at bounding box center [504, 530] width 419 height 36
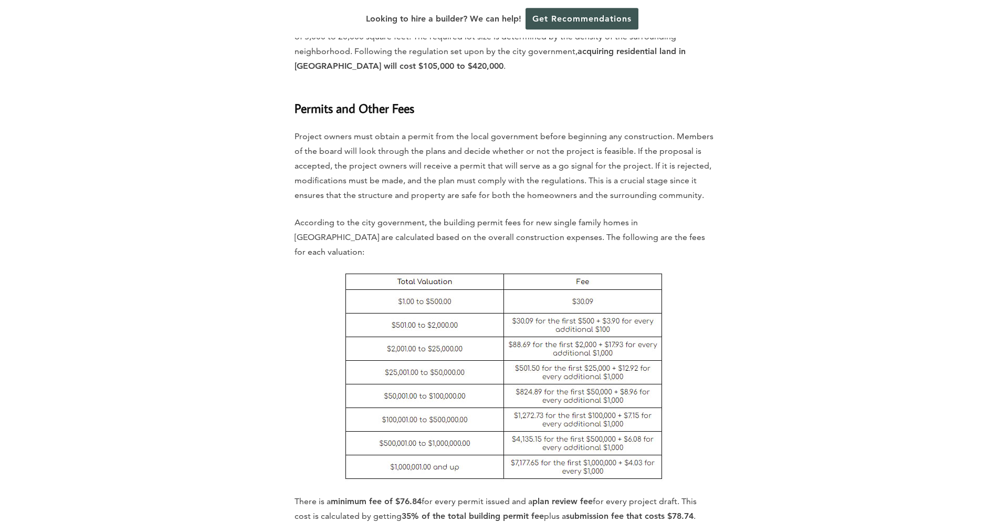
scroll to position [3577, 0]
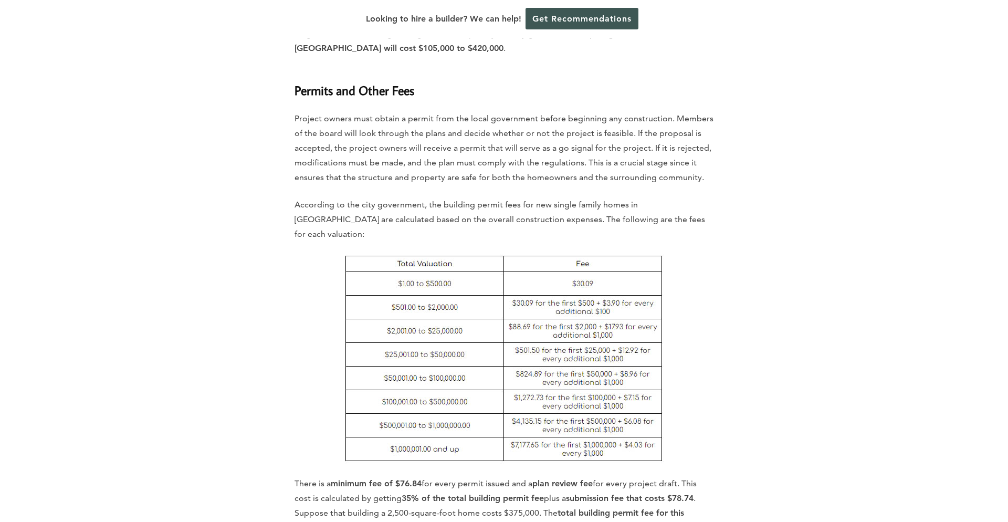
click at [557, 254] on img at bounding box center [504, 359] width 319 height 210
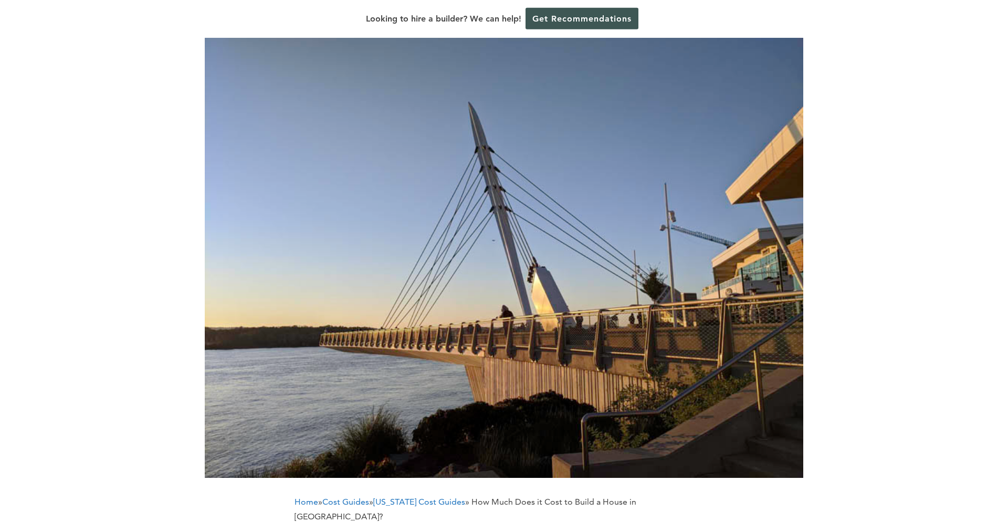
scroll to position [0, 0]
